Goal: Transaction & Acquisition: Book appointment/travel/reservation

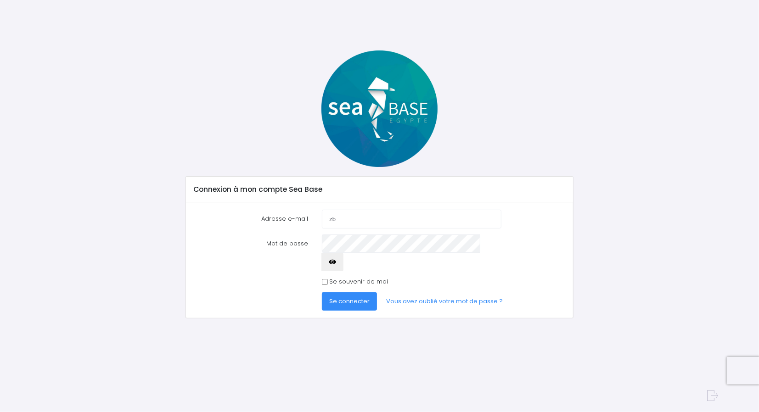
type input "z"
type input "[EMAIL_ADDRESS][DOMAIN_NAME]"
click at [322, 292] on button "Se connecter" at bounding box center [349, 301] width 55 height 18
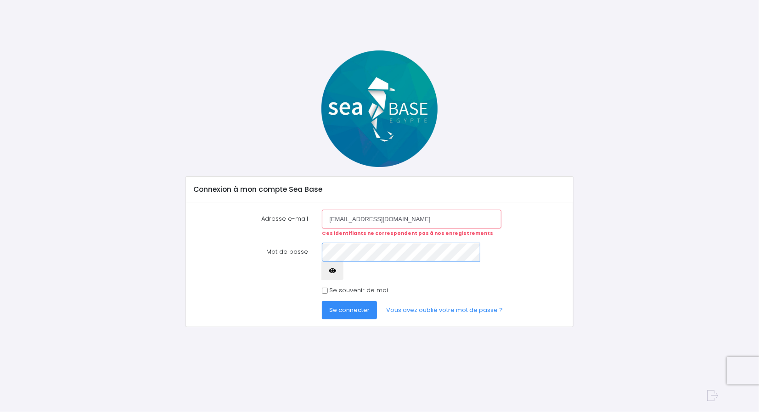
click at [322, 301] on button "Se connecter" at bounding box center [349, 310] width 55 height 18
click at [390, 301] on link "Vous avez oublié votre mot de passe ?" at bounding box center [444, 310] width 131 height 18
click at [322, 301] on button "Se connecter" at bounding box center [349, 310] width 55 height 18
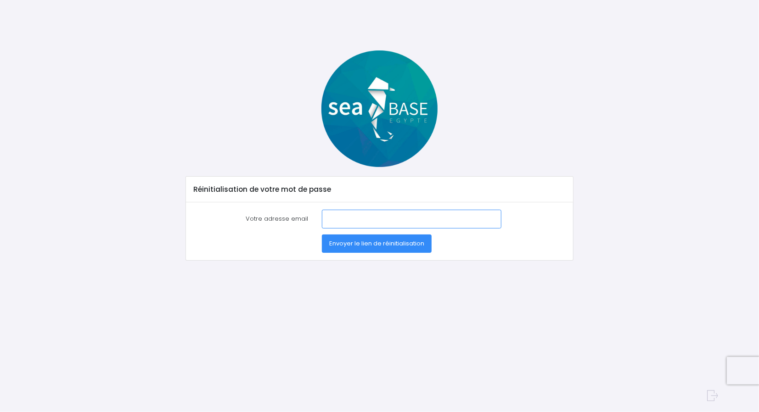
click at [372, 221] on input "Votre adresse email" at bounding box center [411, 219] width 179 height 18
type input "aball1995@hotmail.fr"
click at [388, 241] on span "Envoyer le lien de réinitialisation" at bounding box center [376, 243] width 95 height 9
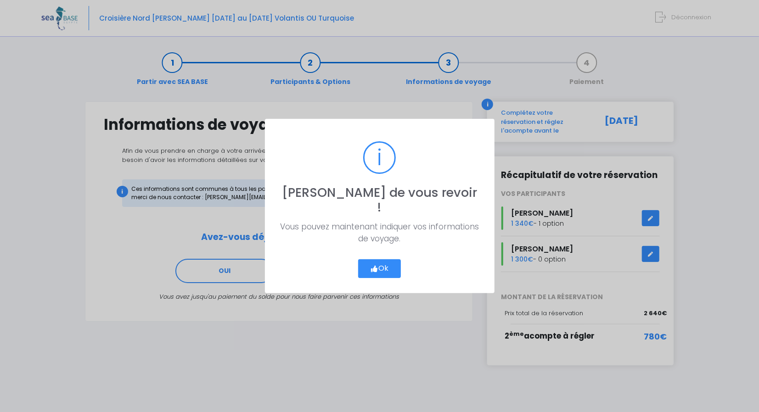
click at [372, 269] on icon "button" at bounding box center [374, 269] width 8 height 0
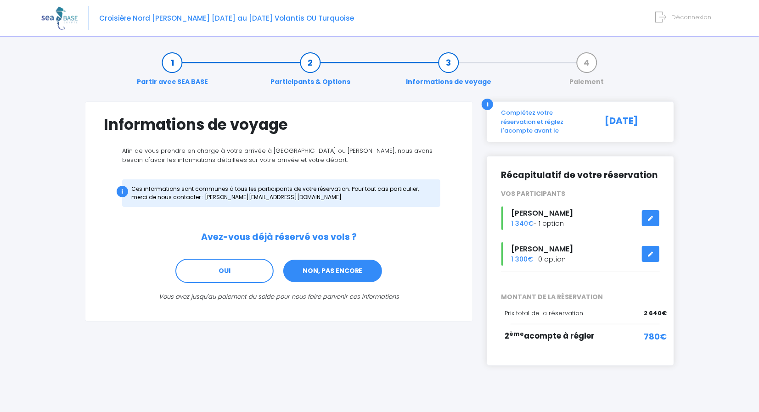
click at [353, 275] on link "NON, PAS ENCORE" at bounding box center [332, 271] width 101 height 25
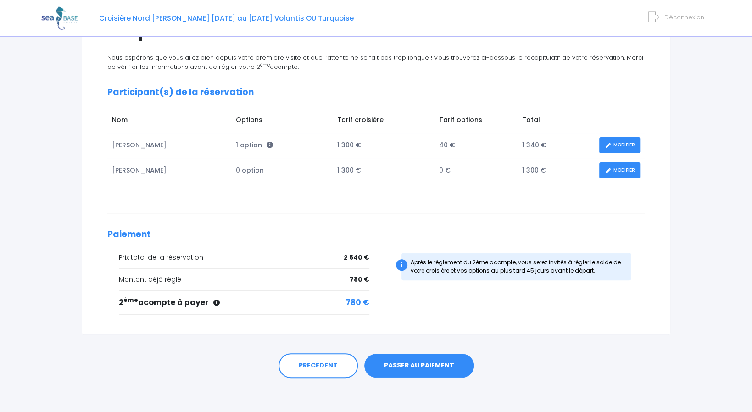
scroll to position [93, 0]
click at [437, 361] on link "PASSER AU PAIEMENT" at bounding box center [419, 366] width 110 height 24
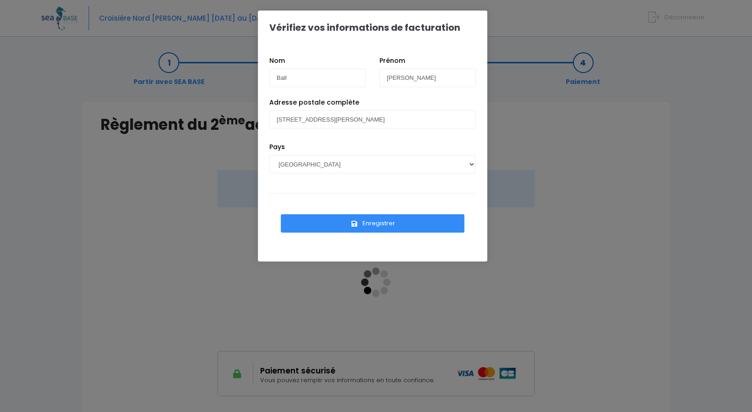
click at [413, 227] on button "Enregistrer" at bounding box center [373, 223] width 184 height 18
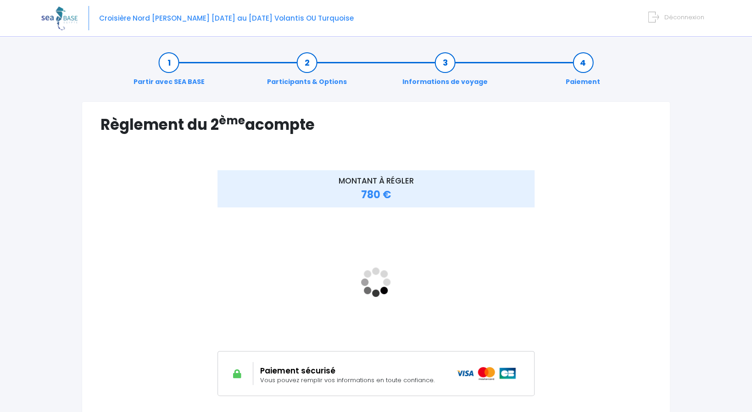
click at [708, 177] on div "Partir avec SEA BASE Participants & Options Informations de voyage Paiement Règ…" at bounding box center [376, 273] width 670 height 461
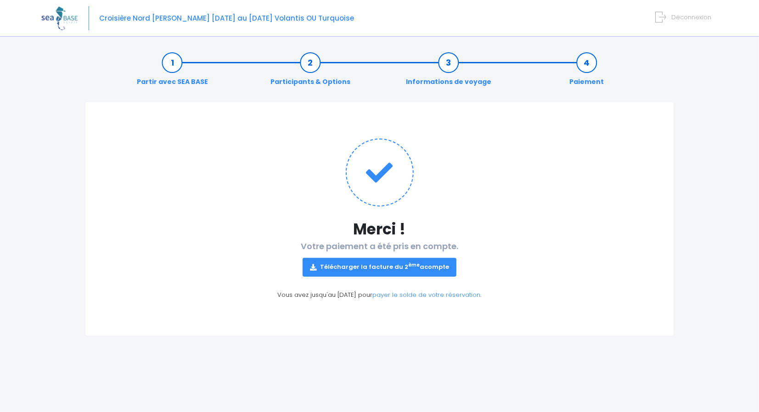
click at [414, 264] on sup "ème" at bounding box center [413, 265] width 11 height 6
